Goal: Obtain resource: Obtain resource

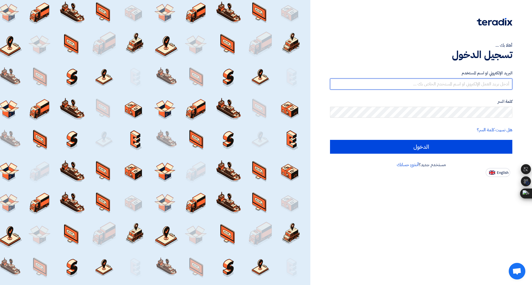
click at [454, 82] on input "text" at bounding box center [421, 84] width 182 height 11
type input "[PERSON_NAME][EMAIL_ADDRESS][DOMAIN_NAME]"
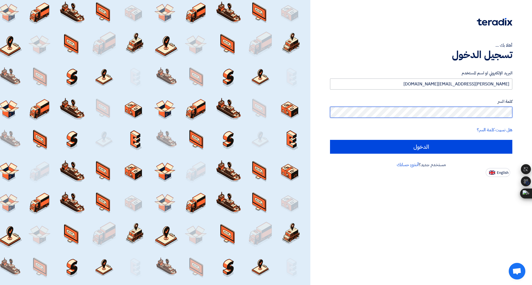
click at [330, 140] on input "الدخول" at bounding box center [421, 147] width 182 height 14
type input "Sign in"
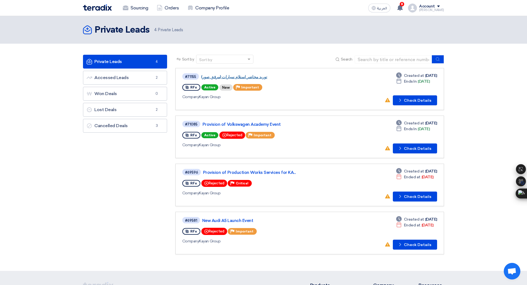
click at [248, 78] on link "توريد محاضر استلام سيارات (مرفق صور)" at bounding box center [270, 76] width 138 height 5
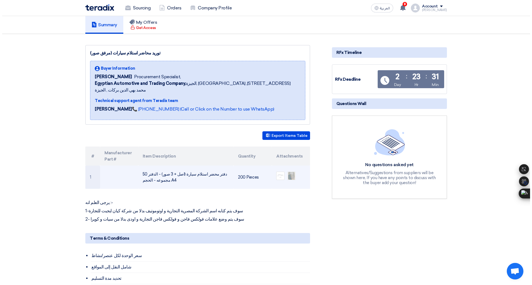
scroll to position [40, 0]
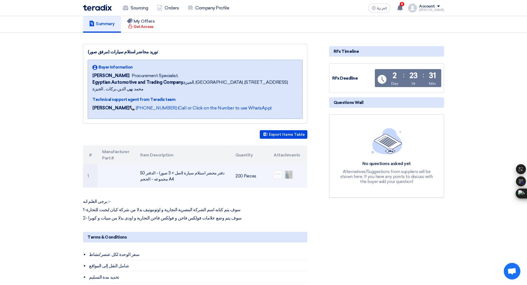
click at [288, 170] on img at bounding box center [289, 175] width 8 height 10
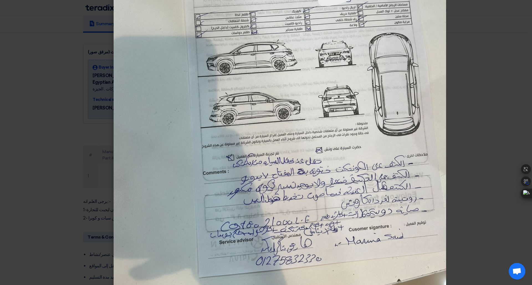
scroll to position [138, 0]
click at [91, 145] on modal-container at bounding box center [266, 142] width 532 height 285
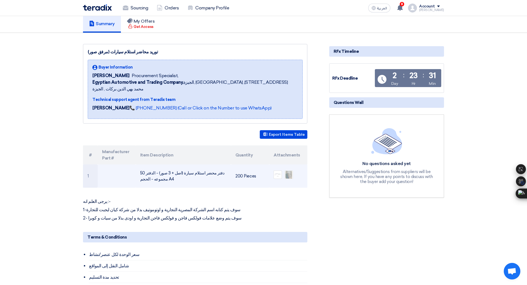
click at [278, 168] on ul at bounding box center [288, 175] width 29 height 14
click at [279, 173] on img at bounding box center [278, 175] width 8 height 4
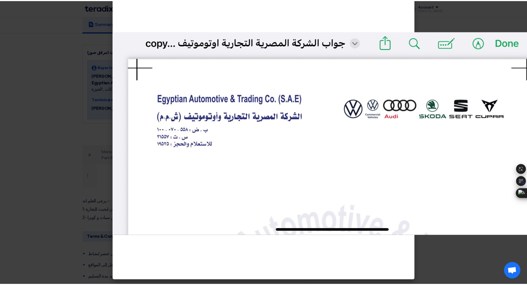
scroll to position [0, 0]
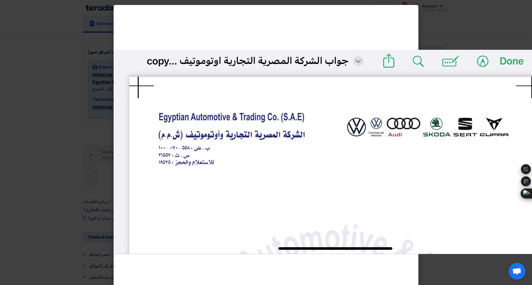
click at [40, 149] on modal-container at bounding box center [266, 142] width 532 height 285
